Goal: Task Accomplishment & Management: Complete application form

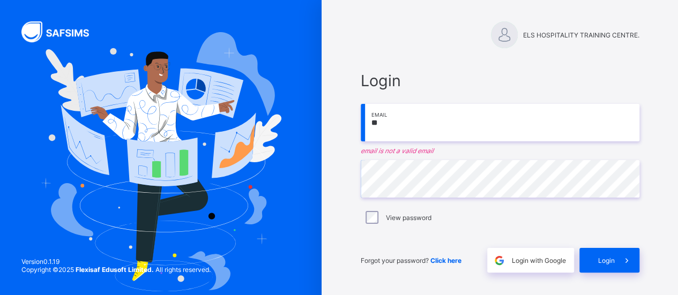
type input "*"
type input "**********"
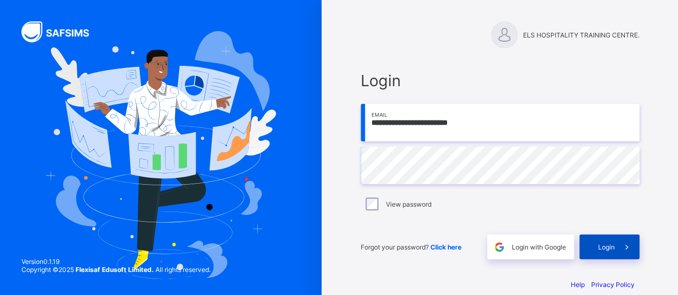
click at [609, 244] on span "Login" at bounding box center [606, 247] width 17 height 8
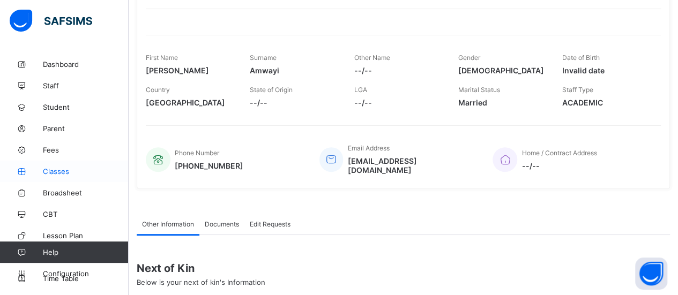
scroll to position [15, 0]
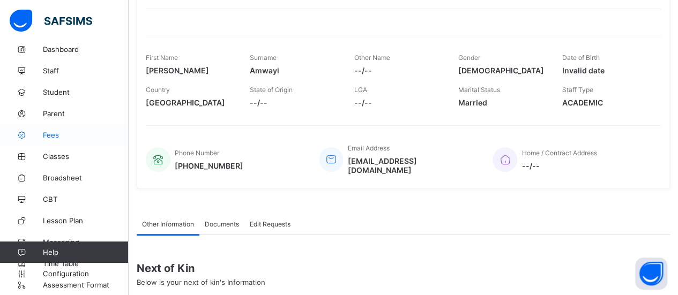
click at [63, 131] on span "Fees" at bounding box center [86, 135] width 86 height 9
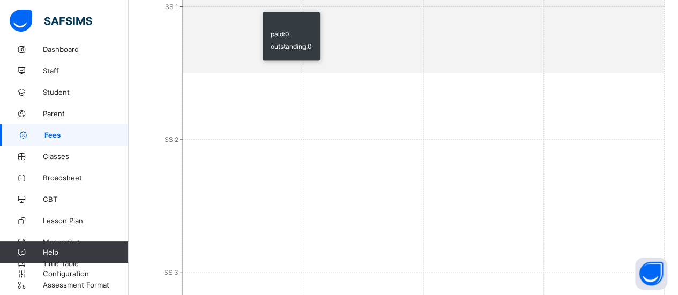
scroll to position [489, 0]
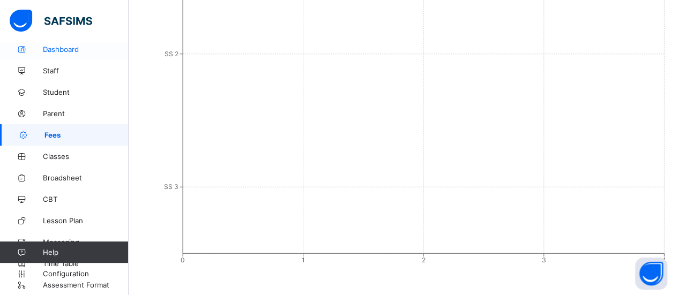
click at [66, 53] on span "Dashboard" at bounding box center [86, 49] width 86 height 9
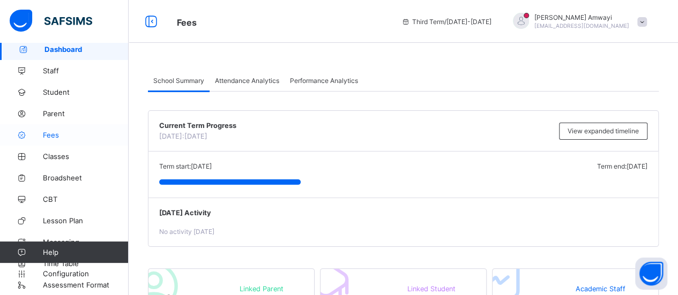
scroll to position [49, 0]
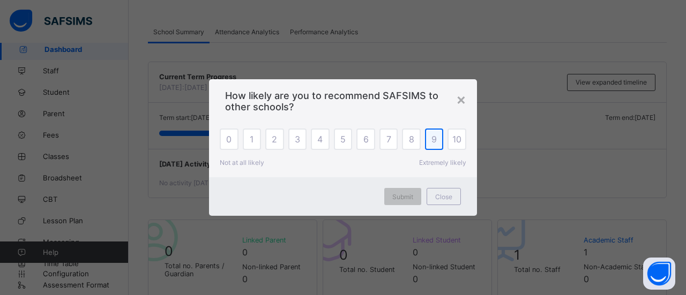
click at [440, 141] on div "9" at bounding box center [434, 139] width 19 height 21
click at [407, 194] on span "Submit" at bounding box center [402, 197] width 21 height 8
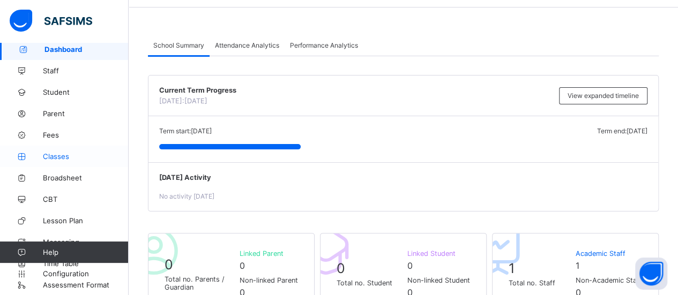
scroll to position [21, 0]
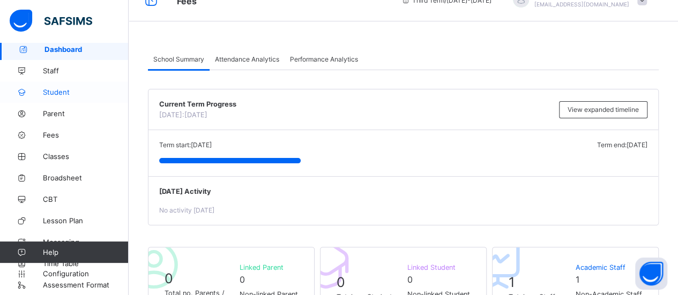
click at [52, 95] on span "Student" at bounding box center [86, 92] width 86 height 9
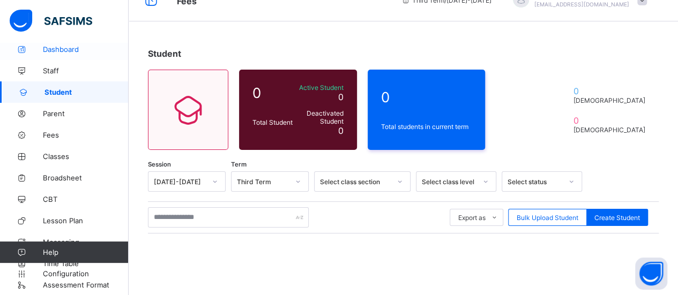
click at [61, 50] on span "Dashboard" at bounding box center [86, 49] width 86 height 9
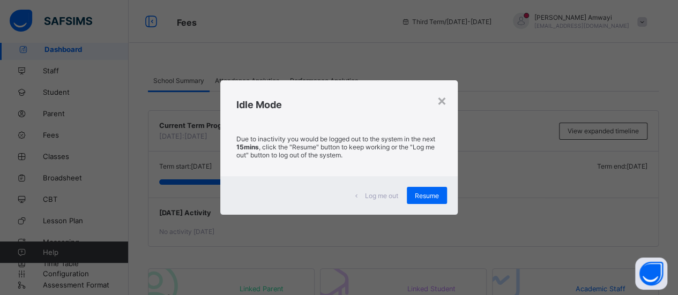
scroll to position [258, 0]
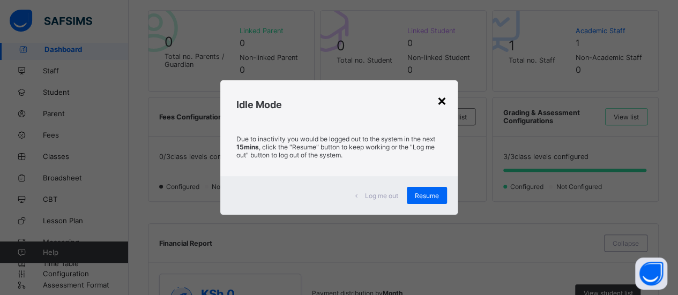
click at [443, 98] on div "×" at bounding box center [442, 100] width 10 height 18
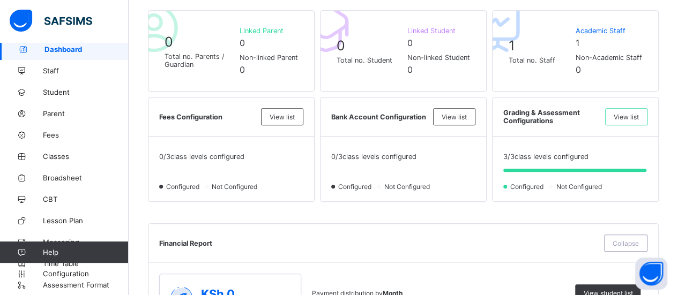
click at [64, 46] on span "Dashboard" at bounding box center [86, 49] width 84 height 9
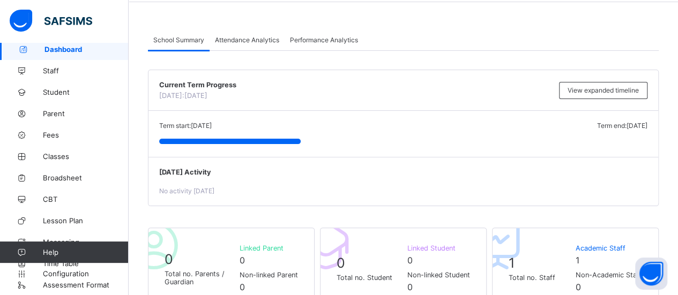
scroll to position [0, 0]
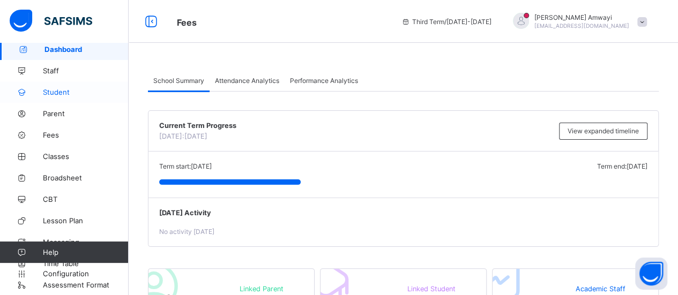
click at [55, 92] on span "Student" at bounding box center [86, 92] width 86 height 9
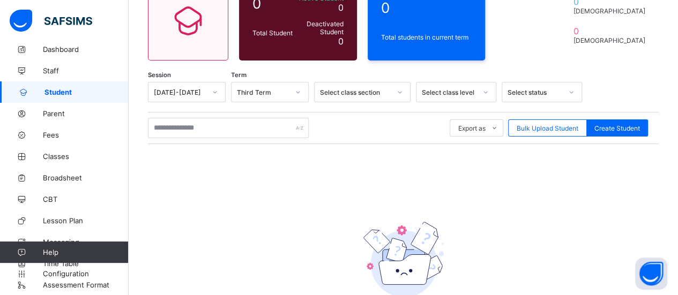
scroll to position [106, 0]
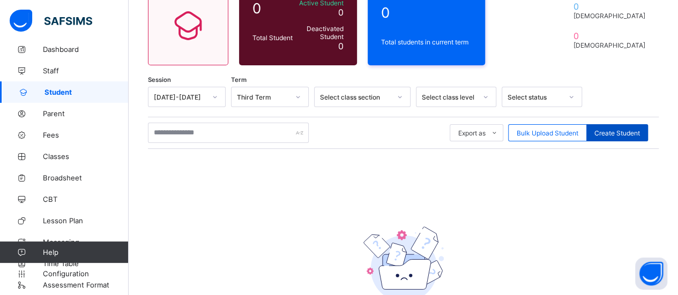
click at [626, 132] on span "Create Student" at bounding box center [617, 133] width 46 height 8
select select "**"
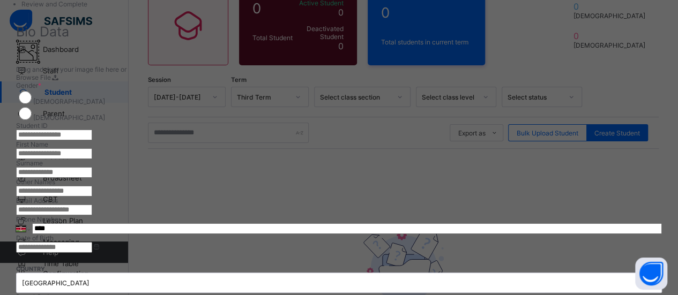
scroll to position [0, 0]
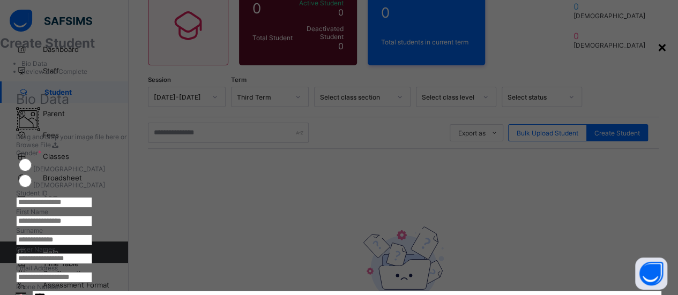
click at [657, 46] on div "×" at bounding box center [662, 47] width 10 height 18
